Goal: Task Accomplishment & Management: Manage account settings

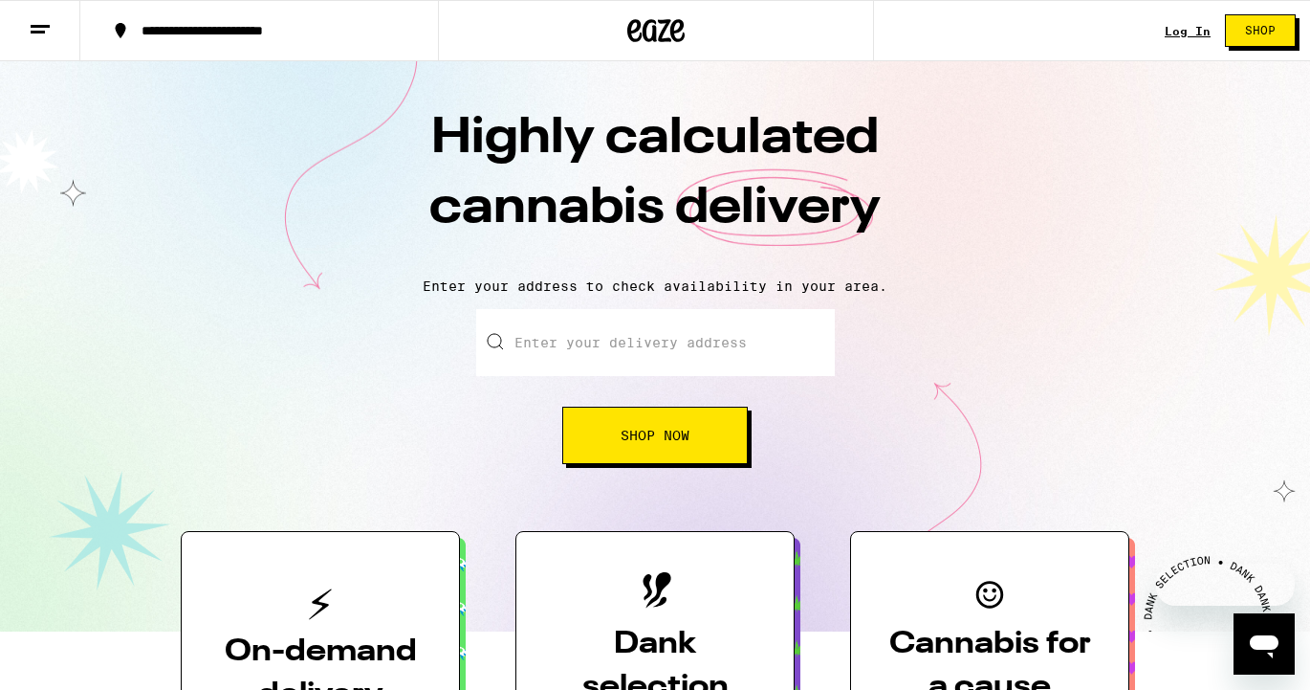
click at [1186, 28] on link "Log In" at bounding box center [1188, 31] width 46 height 12
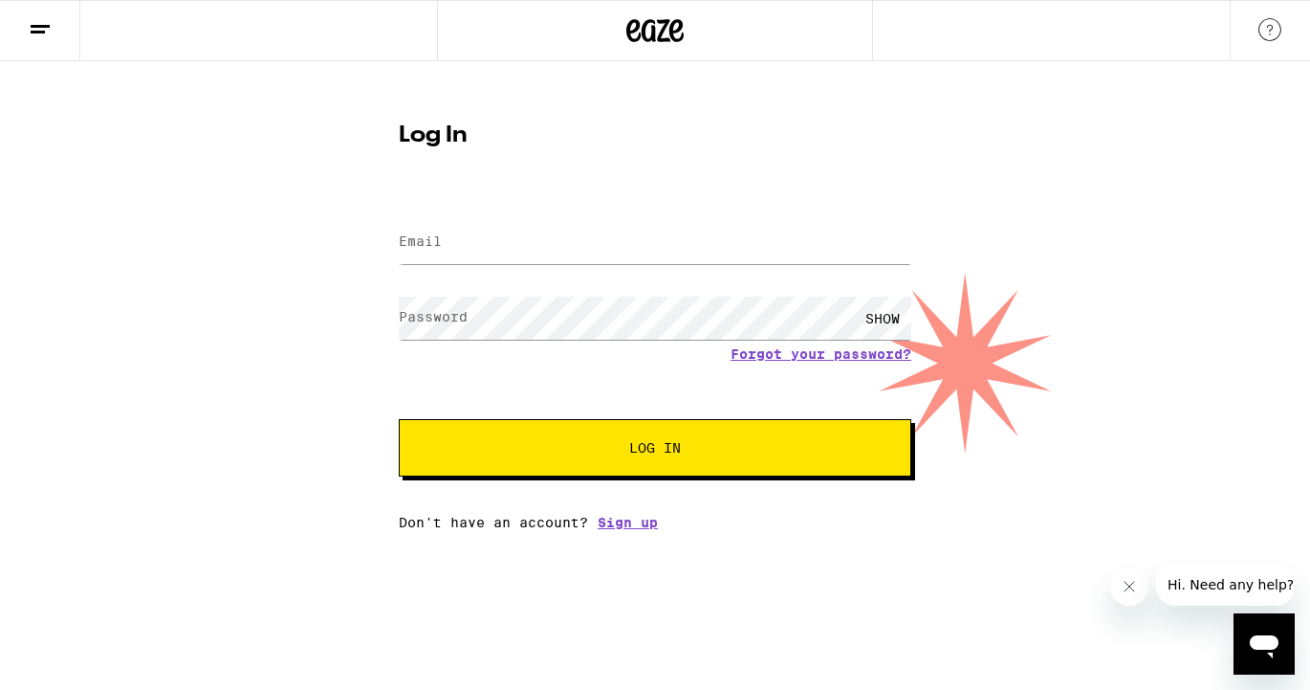
click at [430, 244] on label "Email" at bounding box center [420, 240] width 43 height 15
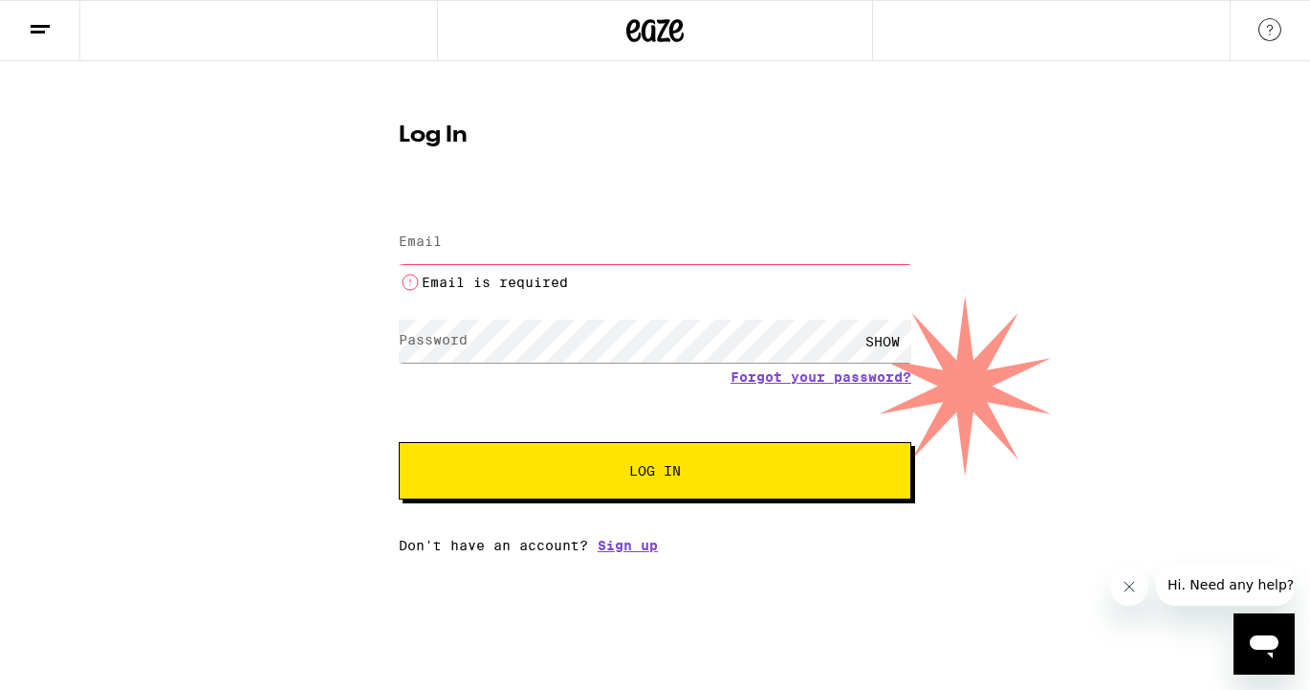
click at [430, 244] on label "Email" at bounding box center [420, 240] width 43 height 15
type input "[PERSON_NAME][EMAIL_ADDRESS][DOMAIN_NAME]"
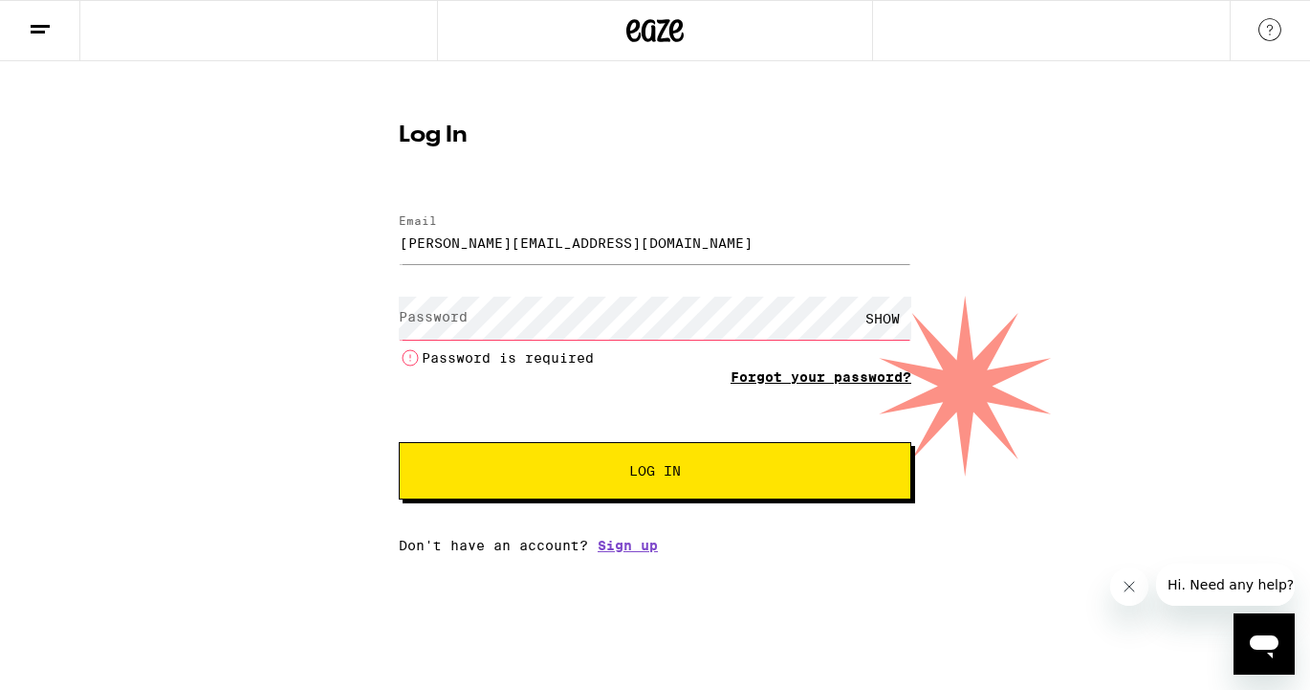
click at [771, 353] on form "Email Email [PERSON_NAME][EMAIL_ADDRESS][DOMAIN_NAME] Password Password SHOW Pa…" at bounding box center [655, 347] width 513 height 304
click at [769, 374] on link "Forgot your password?" at bounding box center [821, 376] width 181 height 15
